Goal: Task Accomplishment & Management: Manage account settings

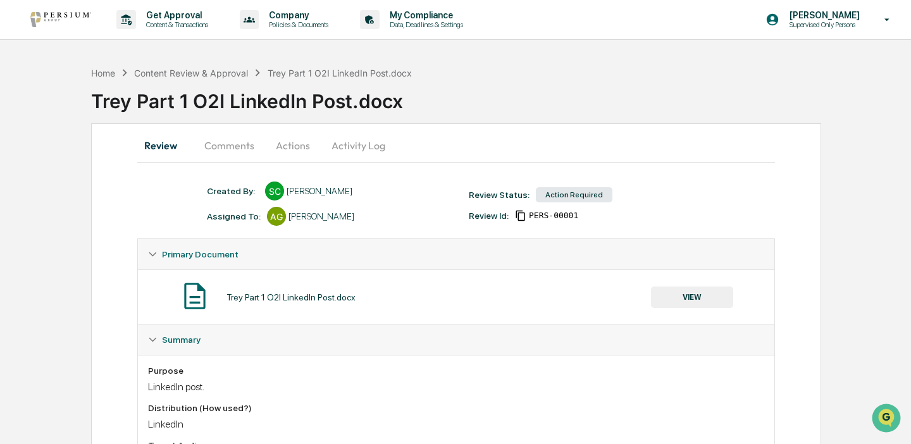
click at [703, 292] on button "VIEW" at bounding box center [692, 298] width 82 height 22
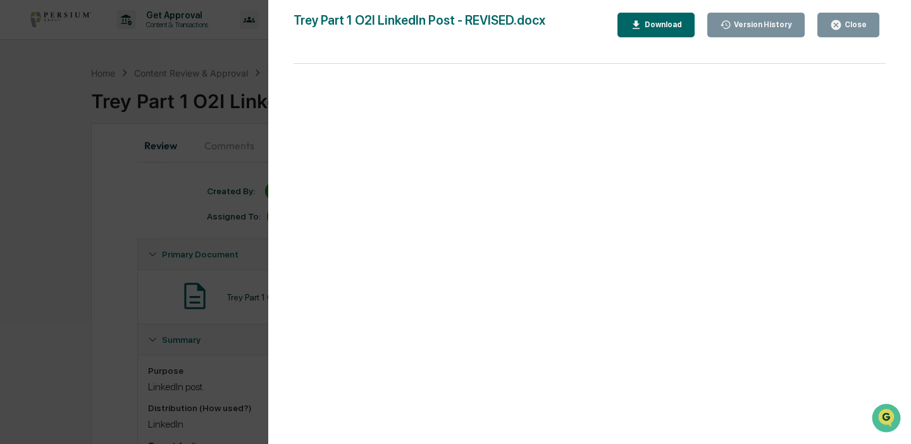
click at [683, 19] on button "Download" at bounding box center [655, 25] width 77 height 25
click at [841, 20] on icon "button" at bounding box center [836, 25] width 12 height 12
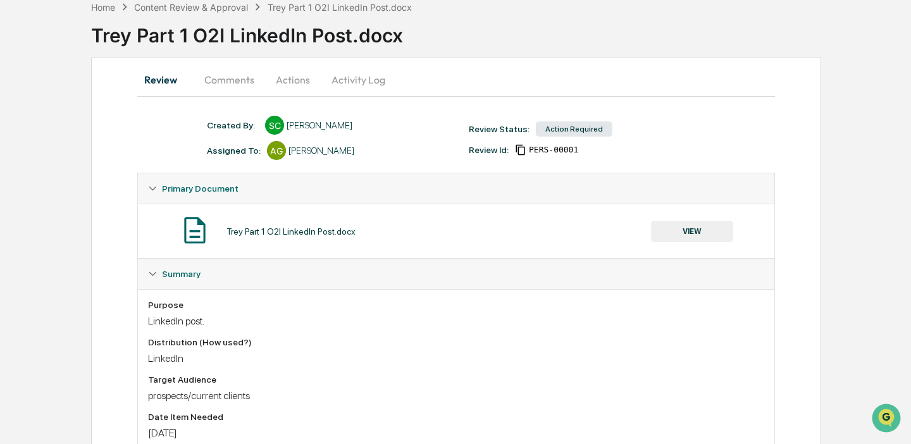
click at [201, 65] on button "Comments" at bounding box center [229, 80] width 70 height 30
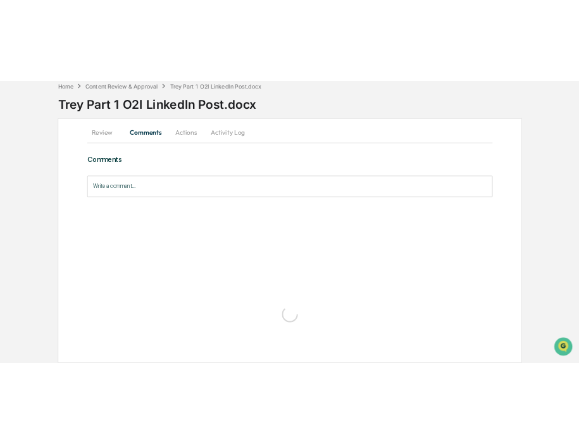
scroll to position [55, 0]
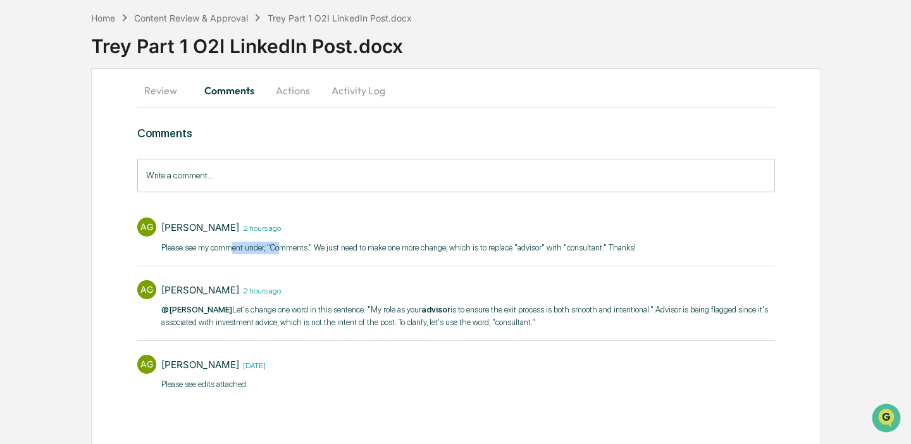
drag, startPoint x: 239, startPoint y: 246, endPoint x: 294, endPoint y: 248, distance: 54.4
click at [294, 248] on p "​Please see my comment under, "Comments." We just need to make one more change,…" at bounding box center [398, 248] width 474 height 13
drag, startPoint x: 294, startPoint y: 248, endPoint x: 328, endPoint y: 248, distance: 34.2
click at [328, 248] on p "​Please see my comment under, "Comments." We just need to make one more change,…" at bounding box center [398, 248] width 474 height 13
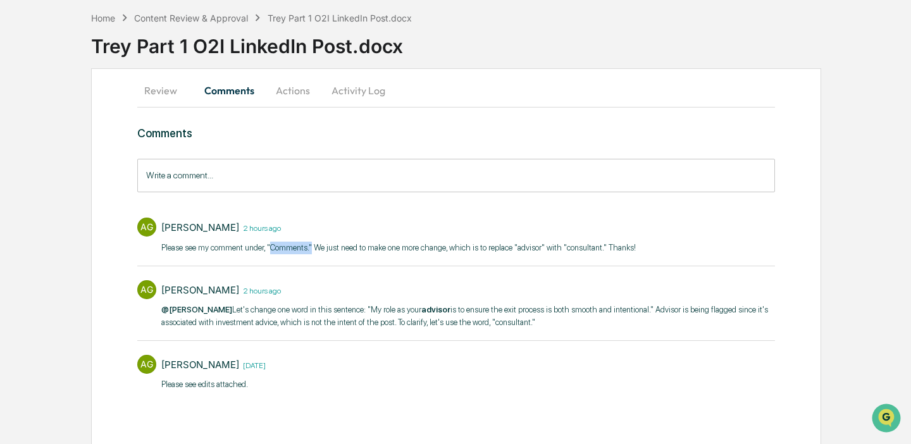
click at [328, 248] on p "​Please see my comment under, "Comments." We just need to make one more change,…" at bounding box center [398, 248] width 474 height 13
drag, startPoint x: 239, startPoint y: 304, endPoint x: 366, endPoint y: 330, distance: 129.2
click at [366, 330] on div "Alison Gould 2 hours ago @Samantha Core Let's change one word in this sentence:…" at bounding box center [468, 306] width 614 height 53
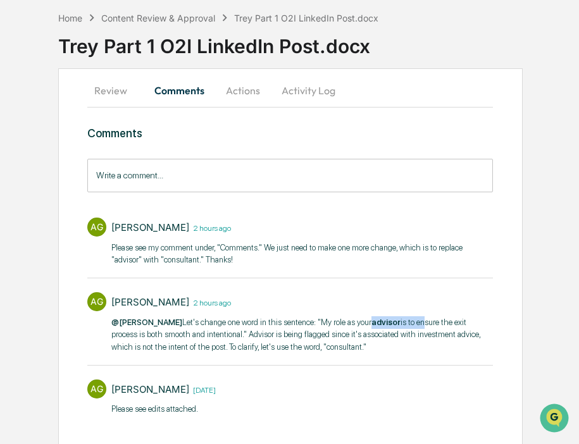
drag, startPoint x: 396, startPoint y: 318, endPoint x: 452, endPoint y: 320, distance: 56.3
click at [452, 321] on p "@Samantha Core Let's change one word in this sentence: "My role as your advisor…" at bounding box center [301, 334] width 381 height 37
click at [452, 320] on p "@Samantha Core Let's change one word in this sentence: "My role as your advisor…" at bounding box center [301, 334] width 381 height 37
click at [167, 318] on span "@[PERSON_NAME]" at bounding box center [146, 322] width 71 height 9
click at [167, 338] on p "@Samantha Core Let's change one word in this sentence: "My role as your advisor…" at bounding box center [301, 334] width 381 height 37
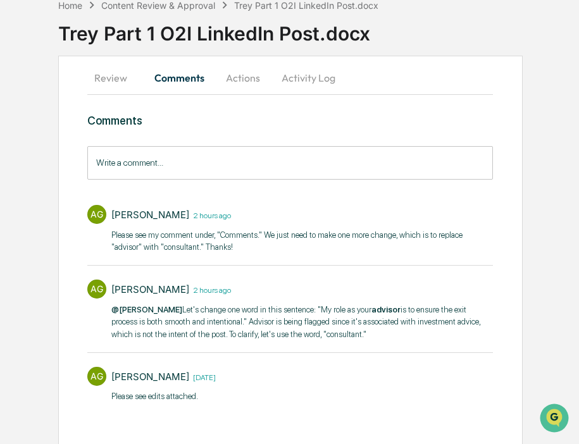
scroll to position [72, 0]
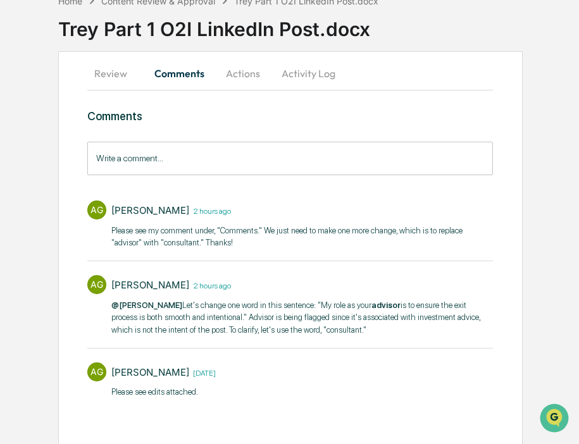
click at [206, 243] on p "​Please see my comment under, "Comments." We just need to make one more change,…" at bounding box center [301, 237] width 381 height 25
click at [188, 234] on p "​Please see my comment under, "Comments." We just need to make one more change,…" at bounding box center [301, 237] width 381 height 25
click at [241, 230] on p "​Please see my comment under, "Comments." We just need to make one more change,…" at bounding box center [301, 237] width 381 height 25
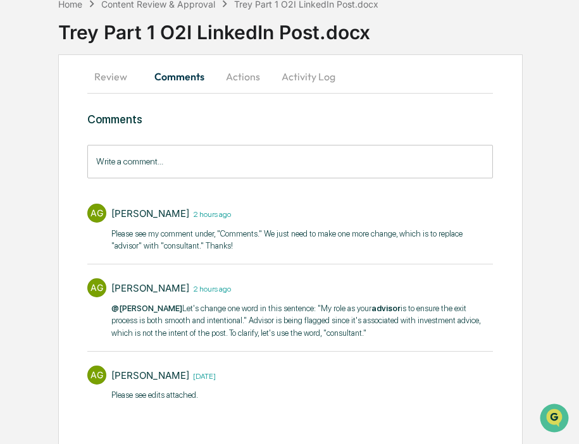
scroll to position [73, 0]
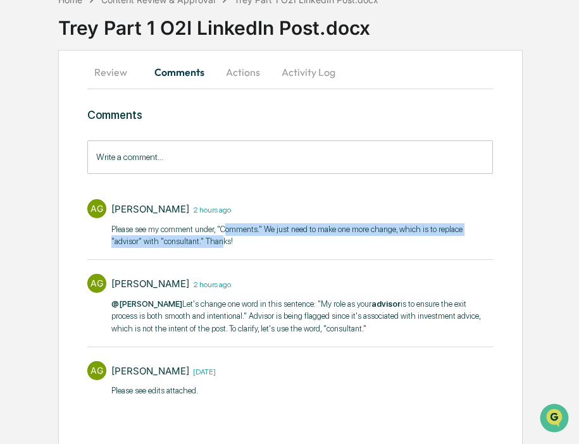
drag, startPoint x: 241, startPoint y: 230, endPoint x: 269, endPoint y: 244, distance: 31.1
click at [269, 244] on p "​Please see my comment under, "Comments." We just need to make one more change,…" at bounding box center [301, 235] width 381 height 25
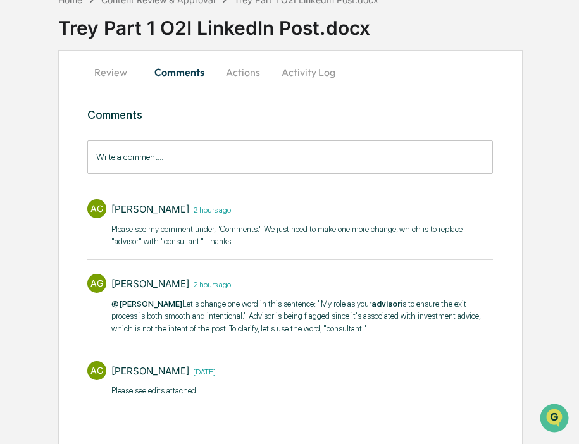
click at [269, 244] on p "​Please see my comment under, "Comments." We just need to make one more change,…" at bounding box center [301, 235] width 381 height 25
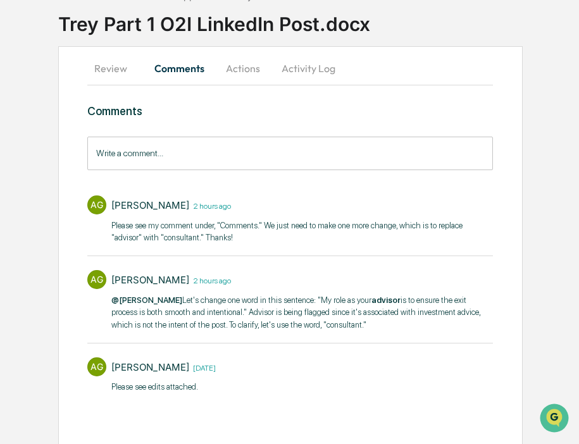
scroll to position [78, 0]
click at [350, 307] on p "@Samantha Core Let's change one word in this sentence: "My role as your advisor…" at bounding box center [301, 312] width 381 height 37
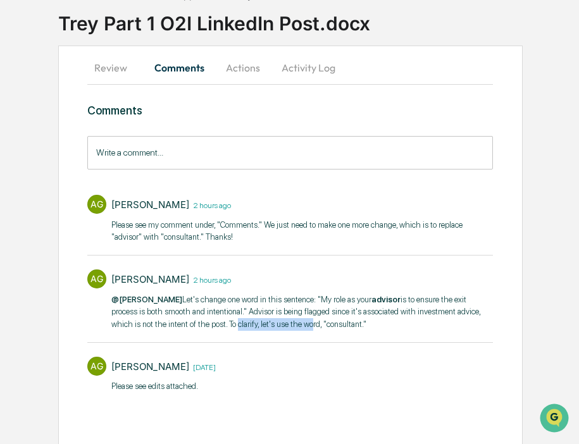
drag, startPoint x: 323, startPoint y: 324, endPoint x: 411, endPoint y: 325, distance: 87.3
click at [411, 326] on p "@Samantha Core Let's change one word in this sentence: "My role as your advisor…" at bounding box center [301, 312] width 381 height 37
click at [411, 325] on p "@Samantha Core Let's change one word in this sentence: "My role as your advisor…" at bounding box center [301, 312] width 381 height 37
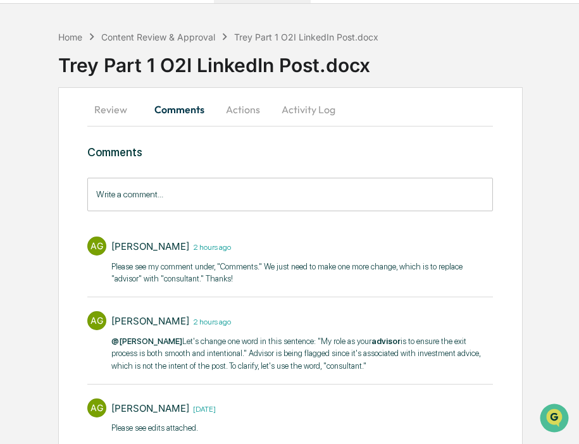
scroll to position [37, 0]
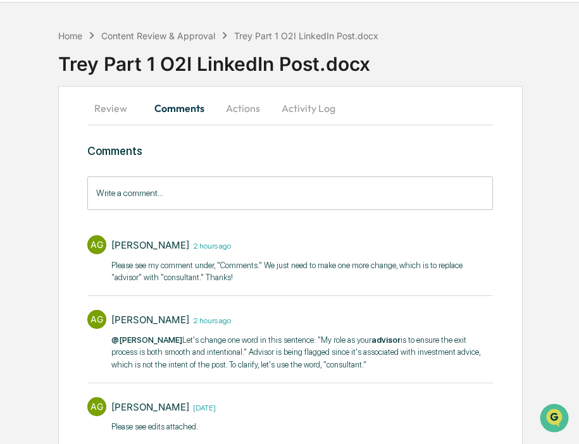
click at [113, 109] on button "Review" at bounding box center [115, 108] width 57 height 30
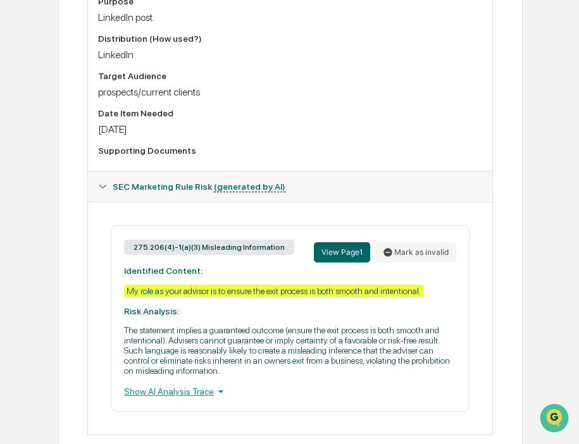
scroll to position [408, 0]
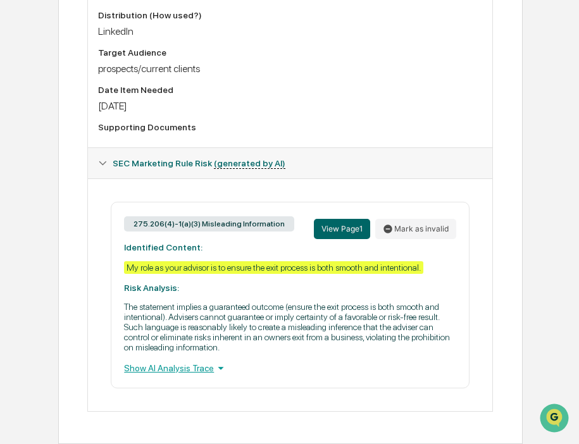
click at [329, 275] on div "275.206(4)-1(a)(3) Misleading Information View Page 1 Mark as invalid Identifie…" at bounding box center [290, 295] width 359 height 187
click at [224, 367] on icon at bounding box center [221, 368] width 6 height 3
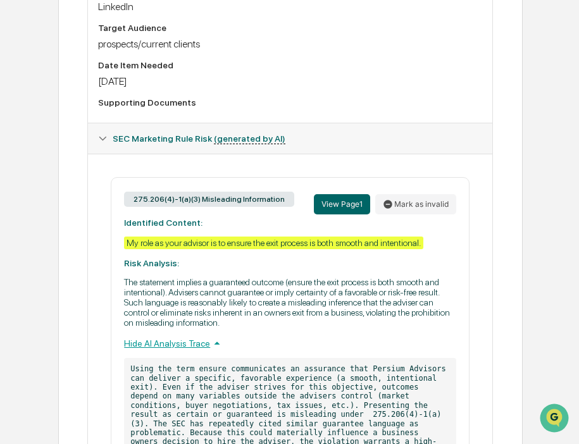
scroll to position [421, 0]
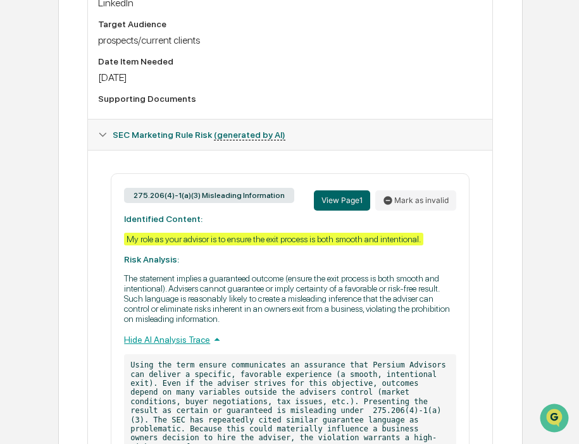
click at [292, 339] on div "275.206(4)-1(a)(3) Misleading Information View Page 1 Mark as invalid Identifie…" at bounding box center [290, 326] width 359 height 306
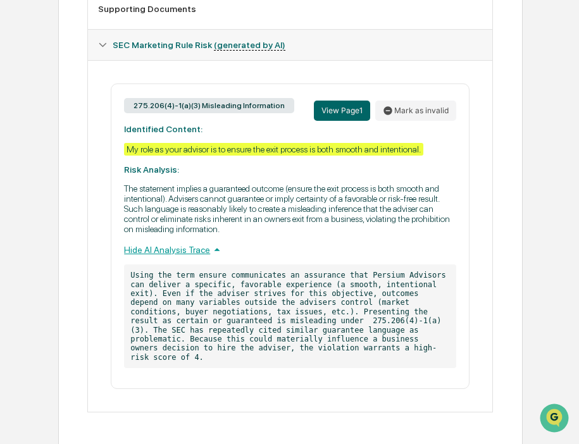
scroll to position [505, 0]
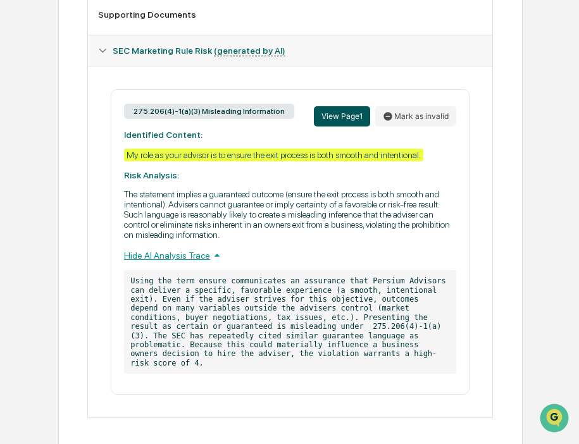
click at [346, 120] on button "View Page 1" at bounding box center [342, 116] width 56 height 20
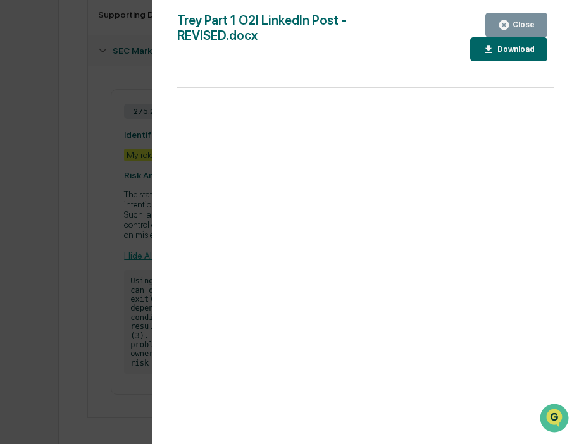
scroll to position [518, 0]
click at [499, 25] on icon "button" at bounding box center [504, 25] width 12 height 12
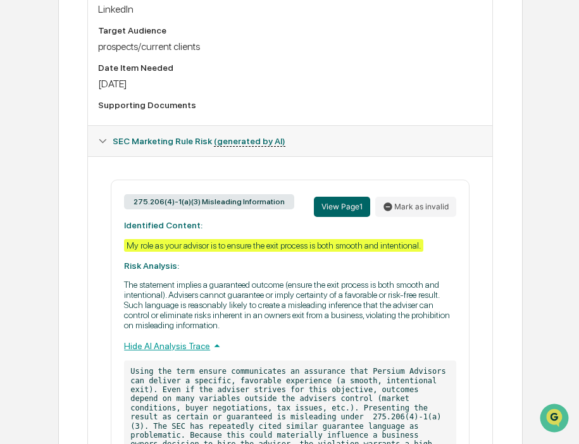
click at [136, 141] on span "SEC Marketing Rule Risk (generated by AI)" at bounding box center [199, 141] width 173 height 10
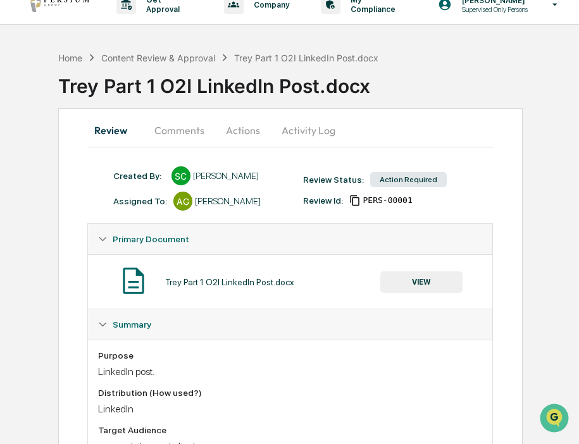
scroll to position [14, 0]
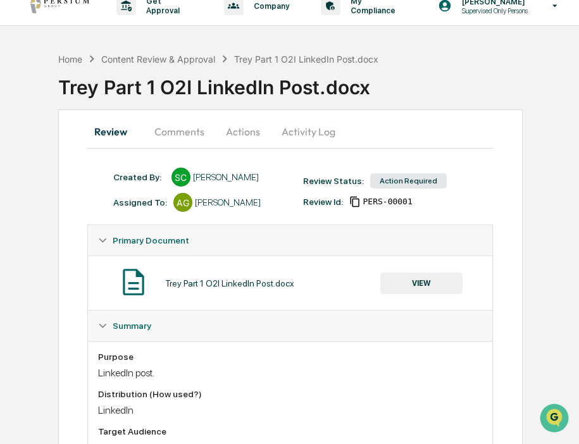
click at [249, 128] on button "Actions" at bounding box center [242, 131] width 57 height 30
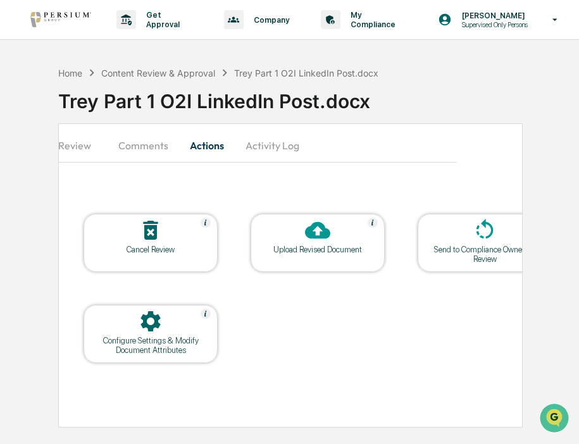
scroll to position [0, 54]
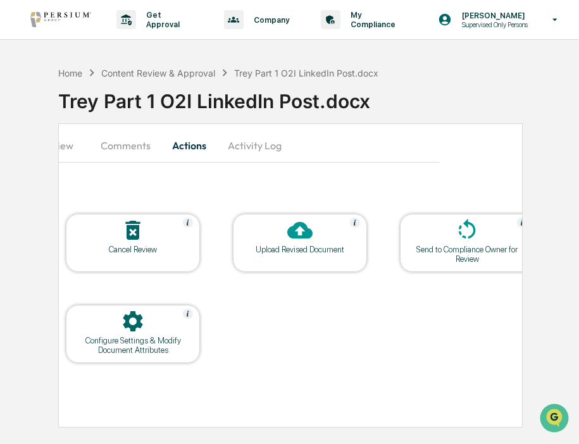
click at [332, 257] on div "Upload Revised Document" at bounding box center [300, 243] width 134 height 58
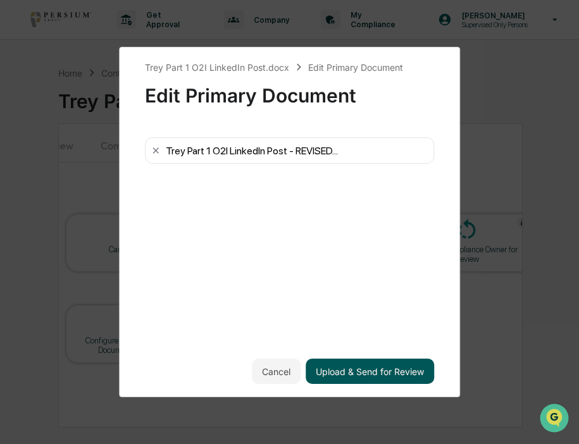
click at [345, 369] on button "Upload & Send for Review" at bounding box center [370, 371] width 128 height 25
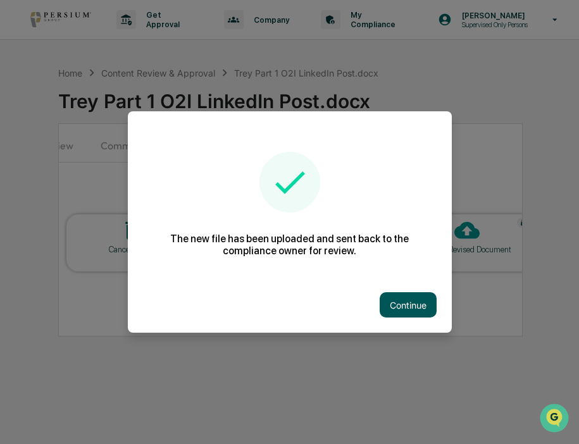
click at [412, 307] on button "Continue" at bounding box center [408, 304] width 57 height 25
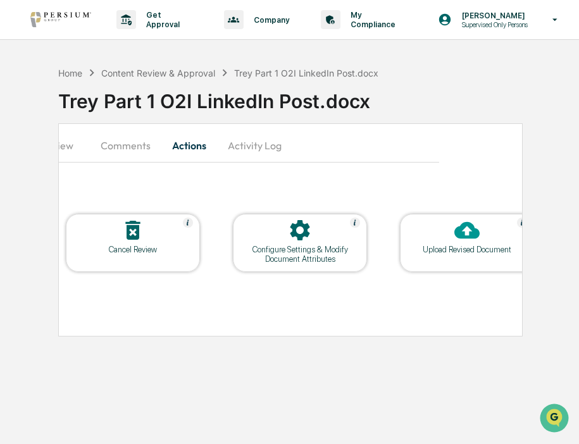
click at [144, 146] on button "Comments" at bounding box center [125, 145] width 70 height 30
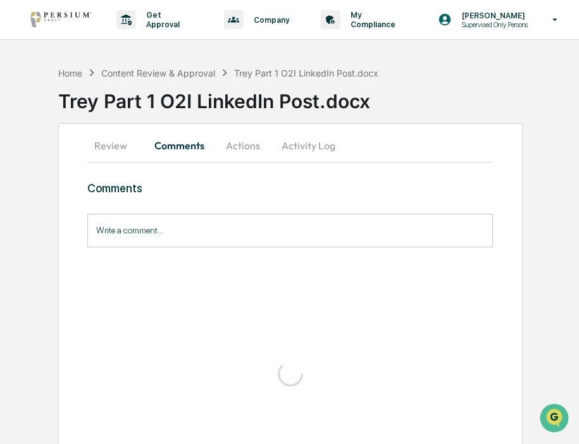
scroll to position [0, 0]
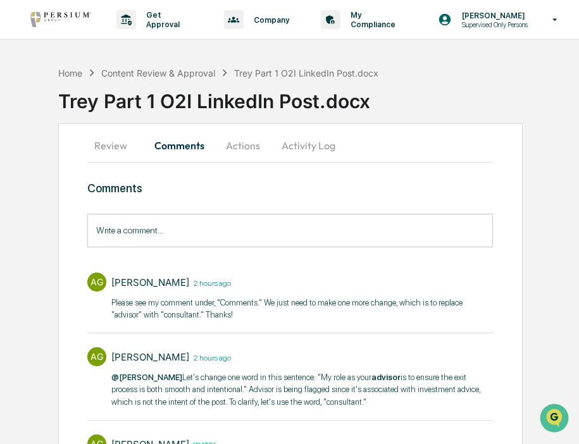
click at [285, 226] on input "Write a comment..." at bounding box center [290, 231] width 406 height 34
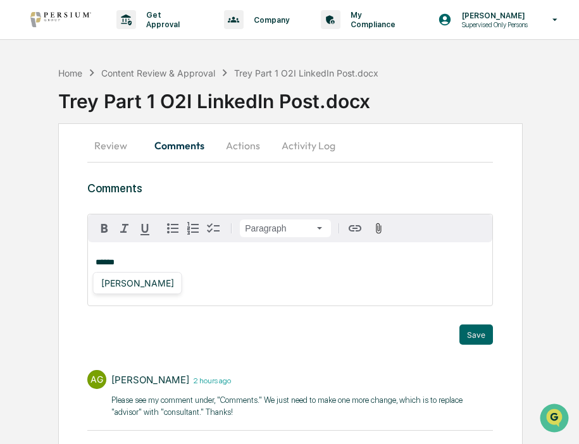
click at [109, 298] on div "******" at bounding box center [290, 273] width 404 height 63
click at [148, 285] on div "[PERSON_NAME]" at bounding box center [137, 283] width 83 height 16
click at [111, 261] on strong "**********" at bounding box center [128, 262] width 41 height 8
click at [214, 266] on p "**********" at bounding box center [290, 262] width 389 height 9
click at [108, 230] on icon "button" at bounding box center [104, 228] width 6 height 9
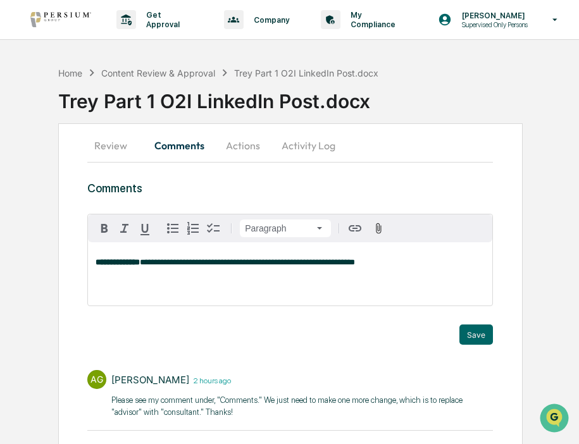
click at [355, 266] on span "**********" at bounding box center [247, 262] width 215 height 8
click at [473, 270] on div "**********" at bounding box center [290, 273] width 404 height 63
click at [472, 329] on button "Save" at bounding box center [476, 335] width 34 height 20
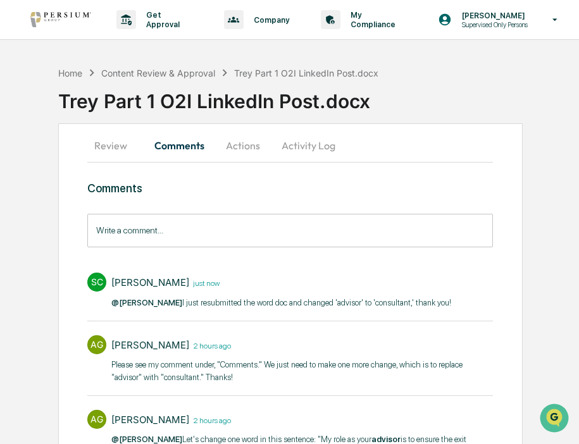
click at [128, 133] on button "Review" at bounding box center [115, 145] width 57 height 30
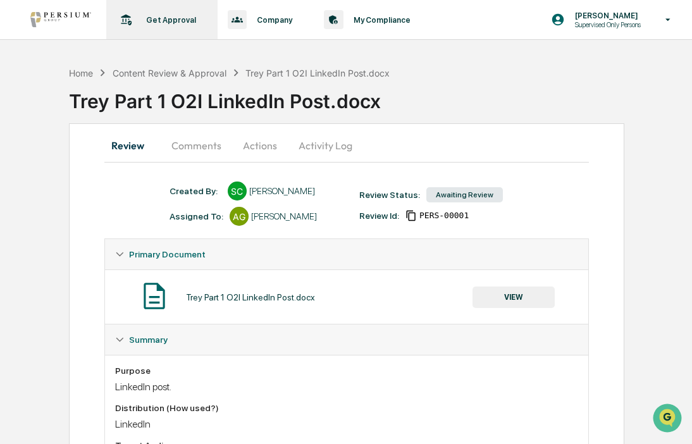
click at [159, 17] on p "Get Approval" at bounding box center [169, 19] width 66 height 9
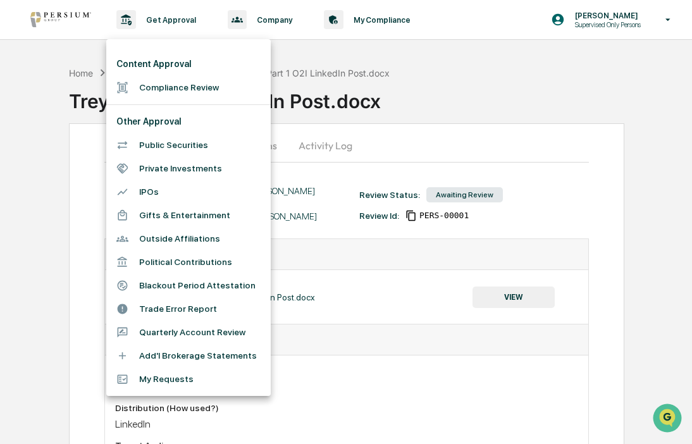
click at [187, 91] on li "Compliance Review" at bounding box center [188, 87] width 164 height 23
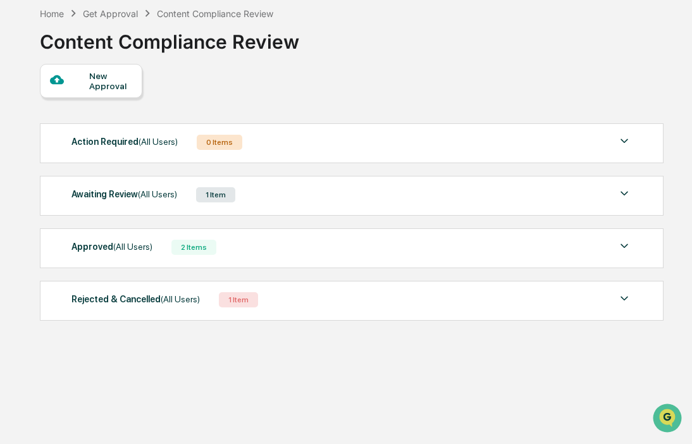
scroll to position [60, 0]
click at [223, 246] on div "Approved (All Users) 2 Items" at bounding box center [351, 247] width 561 height 18
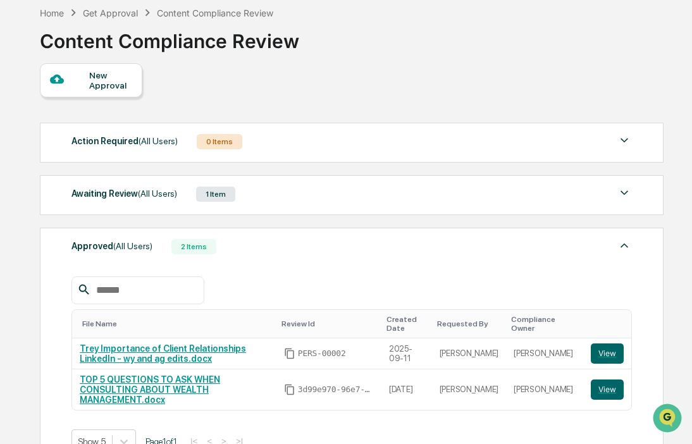
click at [247, 245] on div "Approved (All Users) 2 Items" at bounding box center [351, 247] width 561 height 18
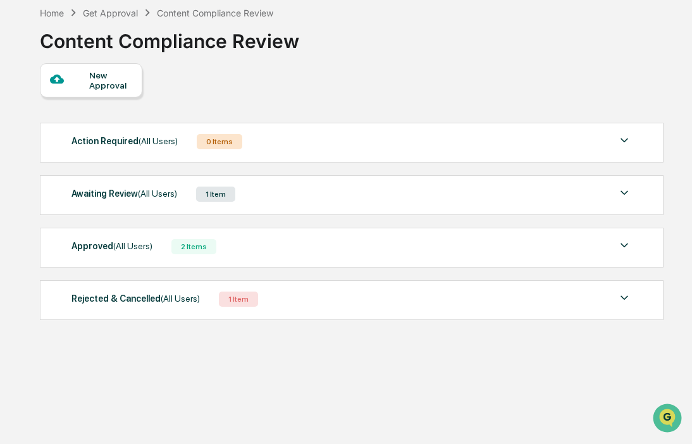
click at [255, 201] on div "Awaiting Review (All Users) 1 Item" at bounding box center [351, 194] width 561 height 18
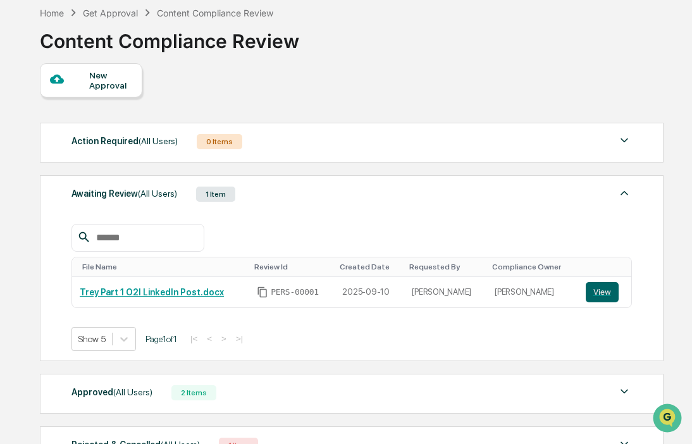
click at [255, 201] on div "Awaiting Review (All Users) 1 Item" at bounding box center [351, 194] width 561 height 18
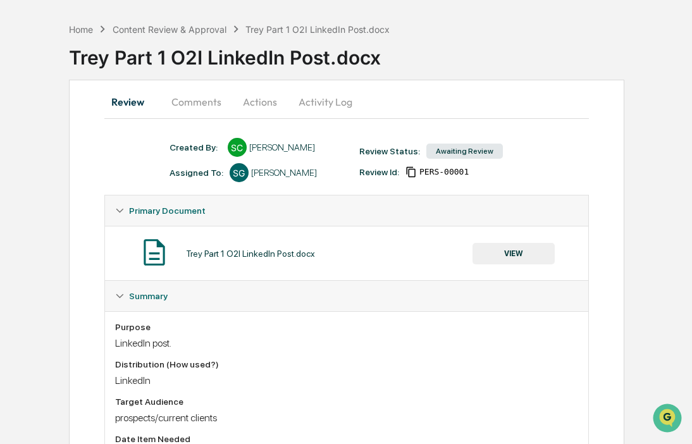
scroll to position [46, 0]
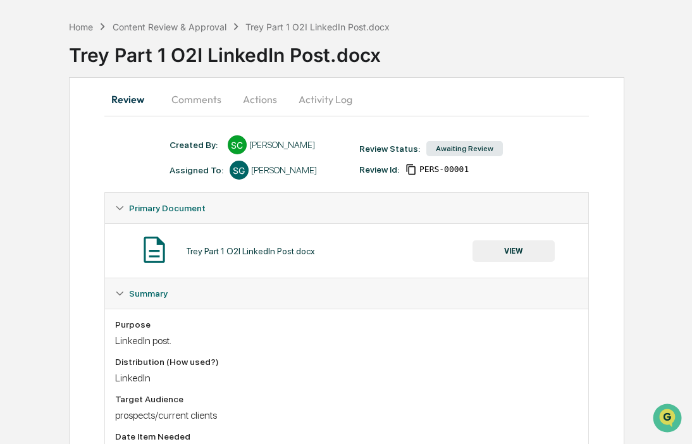
click at [207, 96] on button "Comments" at bounding box center [196, 99] width 70 height 30
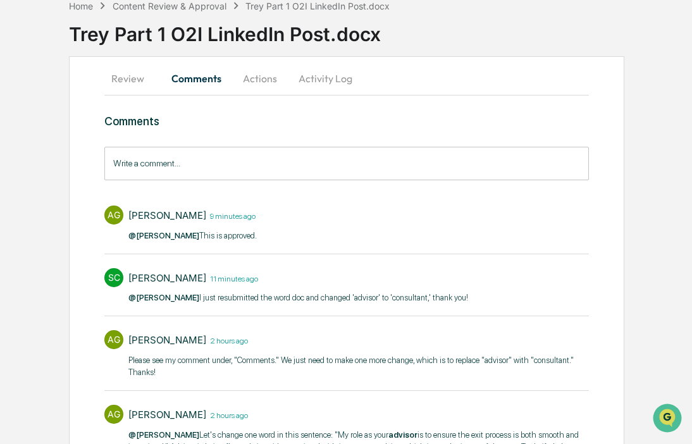
scroll to position [68, 0]
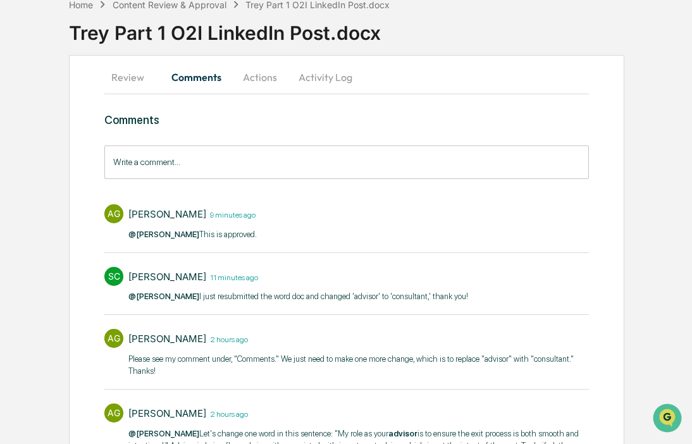
click at [147, 79] on button "Review" at bounding box center [132, 77] width 57 height 30
